Goal: Feedback & Contribution: Leave review/rating

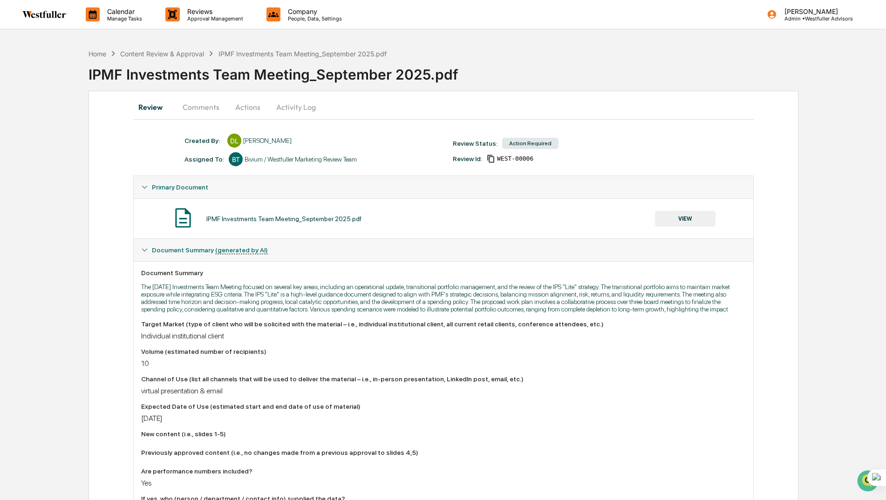
click at [697, 220] on button "VIEW" at bounding box center [685, 219] width 61 height 16
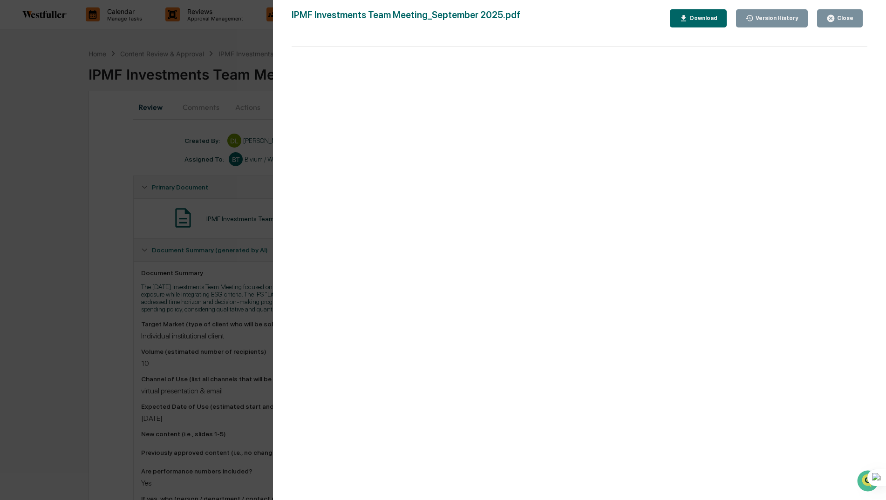
click at [704, 22] on div "Download" at bounding box center [698, 18] width 38 height 9
click at [177, 150] on div "Version History [DATE] 07:55 PM [PERSON_NAME] IPMF Investments Team Meeting_Sep…" at bounding box center [443, 250] width 886 height 500
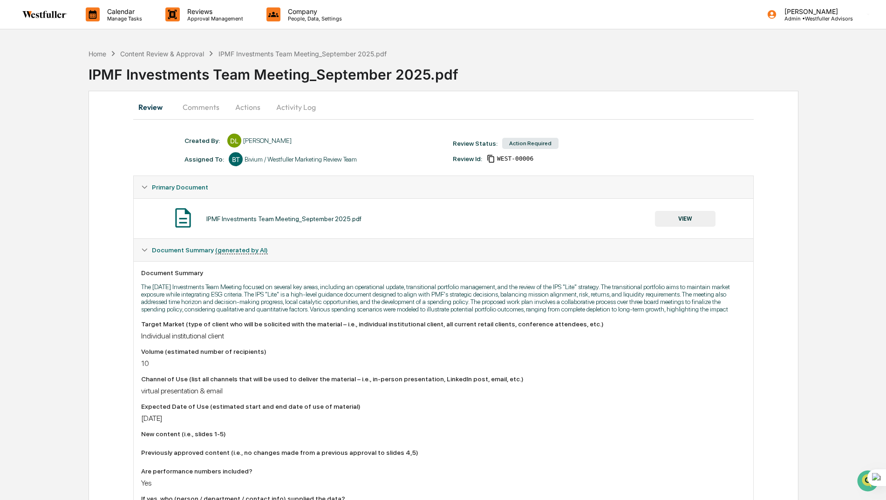
click at [204, 103] on button "Comments" at bounding box center [201, 107] width 52 height 22
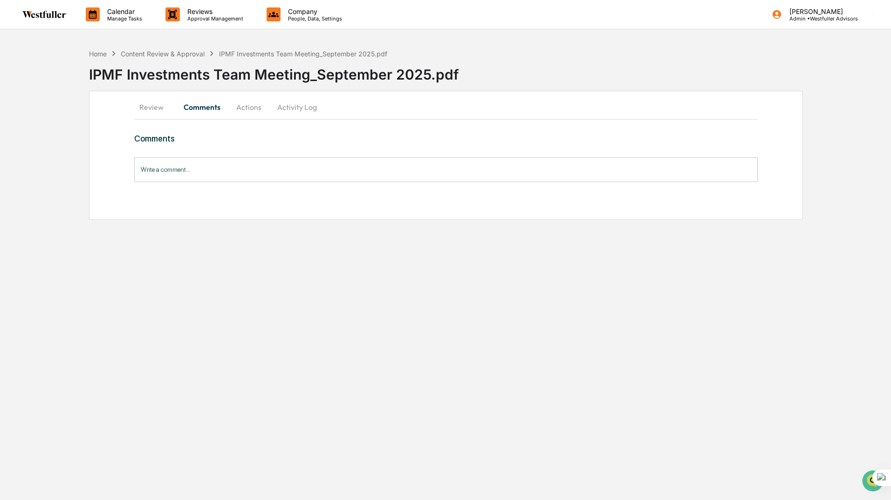
click at [142, 106] on button "Review" at bounding box center [155, 107] width 42 height 22
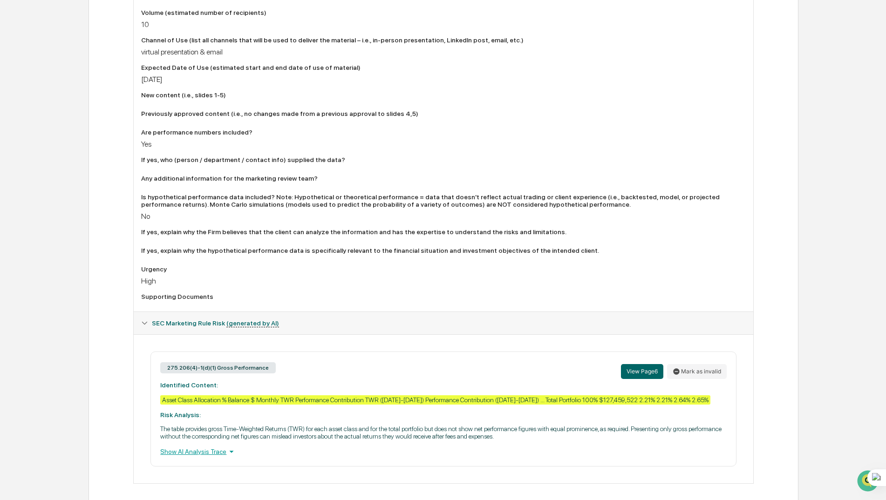
scroll to position [347, 0]
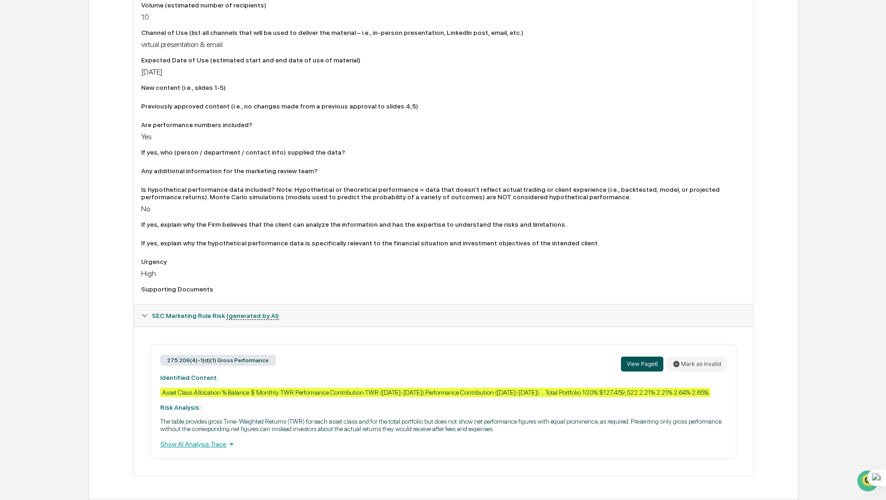
click at [638, 362] on button "View Page 6" at bounding box center [642, 364] width 42 height 15
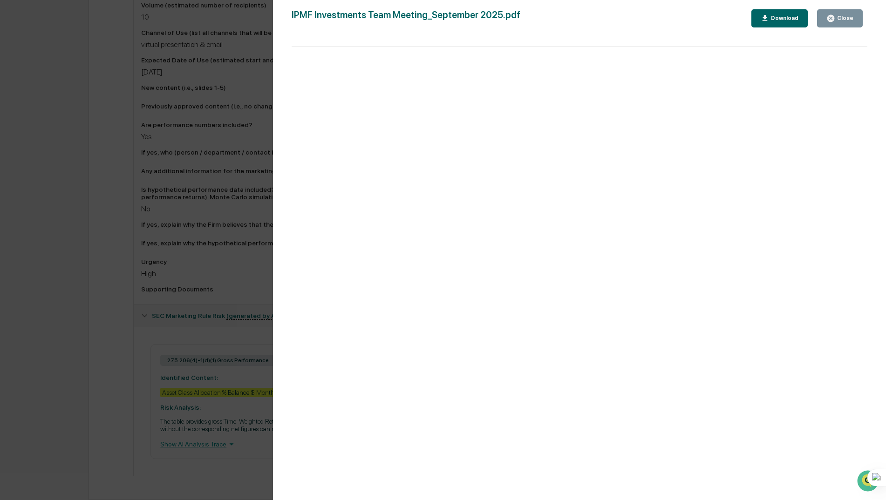
drag, startPoint x: 148, startPoint y: 58, endPoint x: 144, endPoint y: 58, distance: 4.7
click at [147, 58] on div "Version History [DATE] 07:55 PM [PERSON_NAME] IPMF Investments Team Meeting_Sep…" at bounding box center [443, 250] width 886 height 500
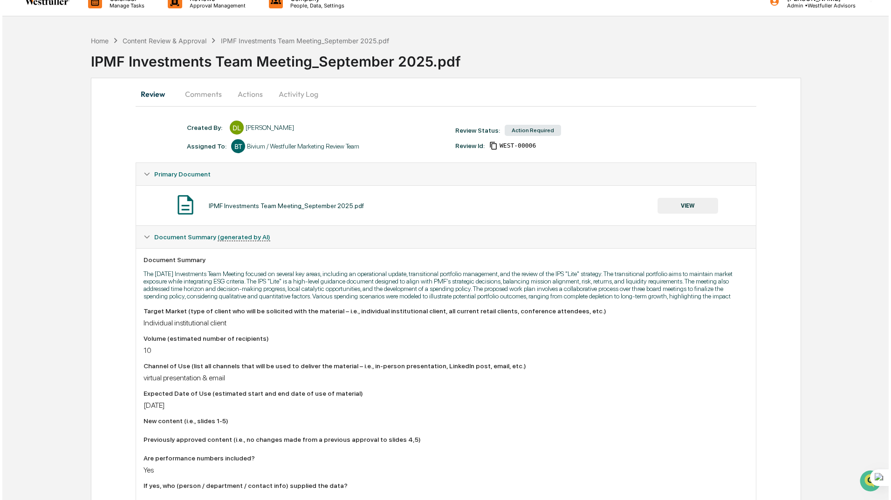
scroll to position [0, 0]
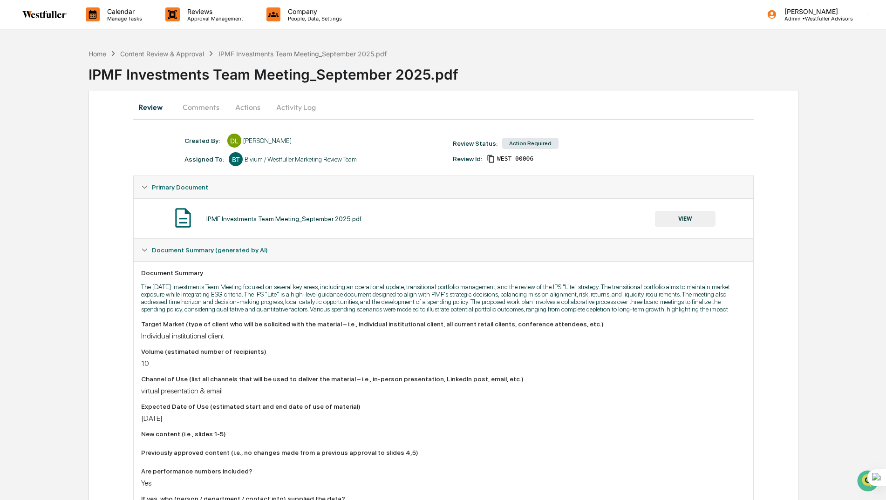
click at [202, 108] on button "Comments" at bounding box center [201, 107] width 52 height 22
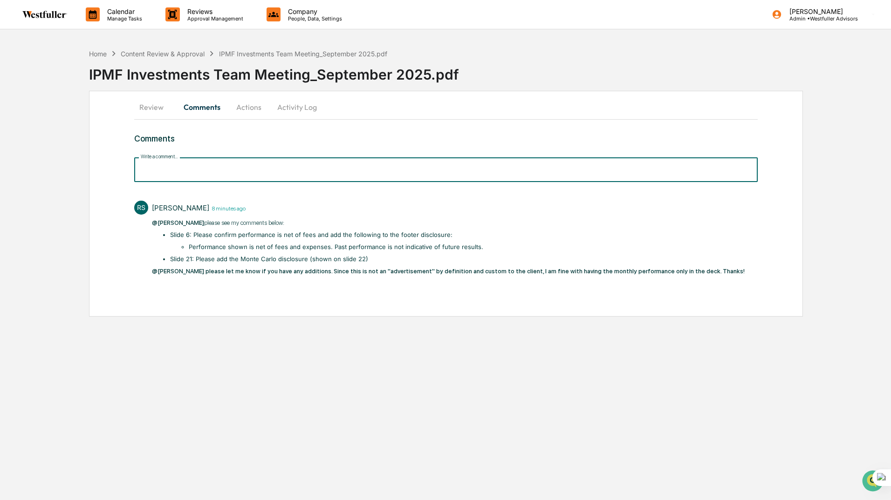
click at [263, 167] on input "Write a comment..." at bounding box center [445, 169] width 623 height 25
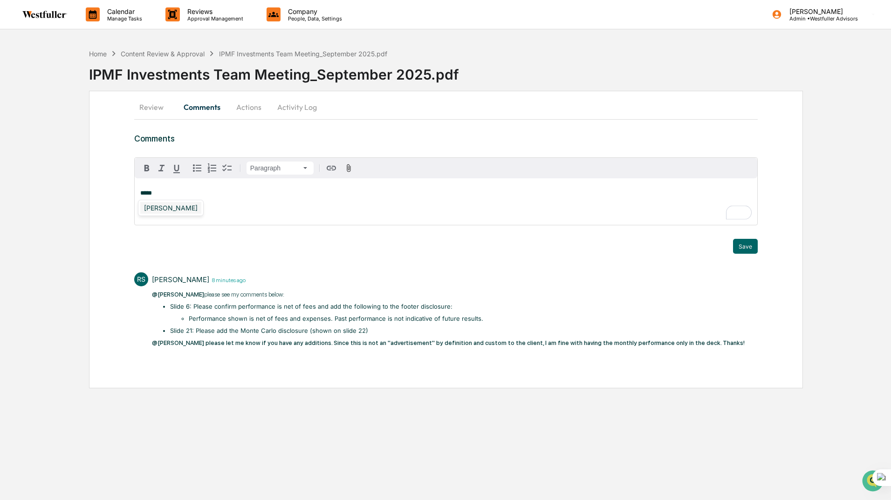
click at [173, 209] on div "[PERSON_NAME]" at bounding box center [170, 208] width 61 height 12
click at [189, 204] on div "[PERSON_NAME]" at bounding box center [170, 208] width 61 height 12
click at [747, 245] on button "Save" at bounding box center [745, 246] width 25 height 15
